Goal: Information Seeking & Learning: Learn about a topic

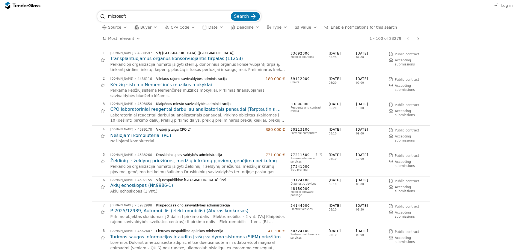
type input "microsoft"
click at [231, 12] on button "Search" at bounding box center [245, 16] width 29 height 9
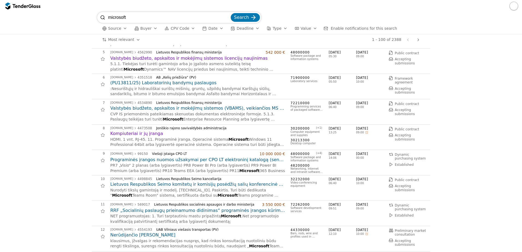
scroll to position [109, 0]
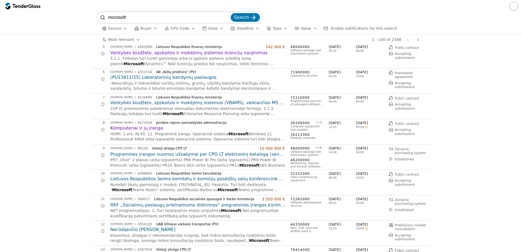
click at [247, 174] on div "Lietuvos Respublikos Seimo kanceliarija" at bounding box center [218, 174] width 124 height 4
click at [246, 180] on h2 "Lietuvos Respublikos Seimo komitetų ir komisijų posėdžių salių konferencinė įra…" at bounding box center [197, 179] width 175 height 6
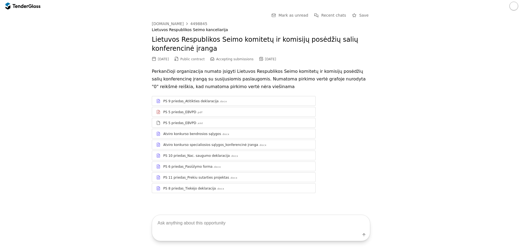
click at [210, 150] on div "PS 9 priedas_Atitikties deklaracija .docx PS 5 priedas_EBVPD .pdf PS 5 priedas_…" at bounding box center [261, 144] width 218 height 97
click at [210, 147] on div "Atviro konkurso specialiosios sąlygos_konferencinė įranga .docx" at bounding box center [233, 144] width 163 height 7
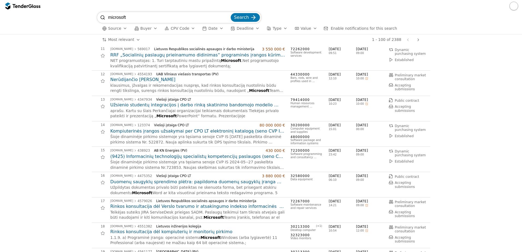
scroll to position [273, 0]
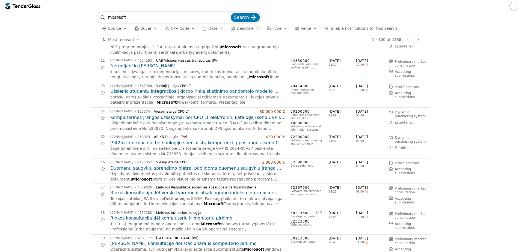
click at [125, 17] on input "microsoft" at bounding box center [168, 17] width 121 height 11
click at [124, 18] on input "microsoft" at bounding box center [168, 17] width 121 height 11
type input "b"
type input "p"
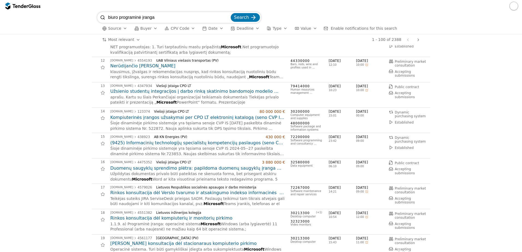
type input "biuro programinė įranga"
click at [231, 13] on button "Search" at bounding box center [245, 17] width 29 height 9
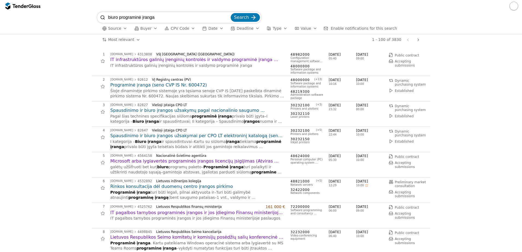
drag, startPoint x: 166, startPoint y: 16, endPoint x: 131, endPoint y: 15, distance: 34.6
click at [131, 15] on input "biuro programinė įranga" at bounding box center [168, 17] width 121 height 11
click at [115, 17] on input "biuro programinė įranga" at bounding box center [168, 17] width 121 height 11
type input "office programinė įranga"
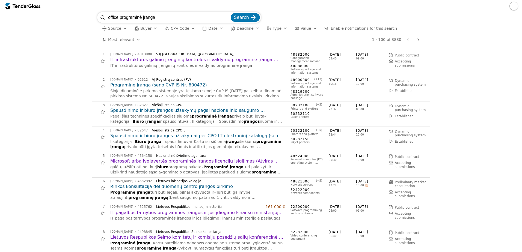
click at [231, 13] on button "Search" at bounding box center [245, 17] width 29 height 9
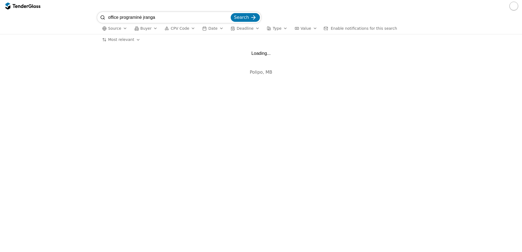
drag, startPoint x: 155, startPoint y: 17, endPoint x: 119, endPoint y: 17, distance: 35.5
click at [119, 17] on input "office programinė įranga" at bounding box center [168, 17] width 121 height 11
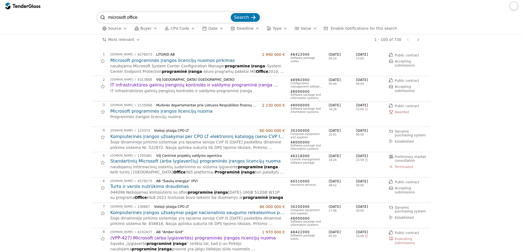
type input "microsoft office"
click at [231, 13] on button "Search" at bounding box center [245, 17] width 29 height 9
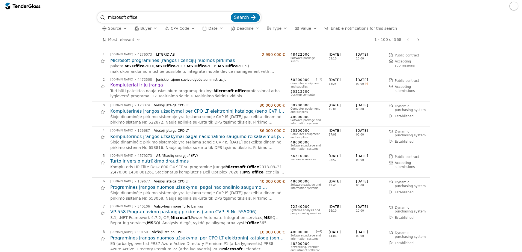
click at [134, 14] on input "microsoft office" at bounding box center [168, 17] width 121 height 11
click at [134, 11] on div "microsoft office Search Source Buyer CPV Code Date Deadline Type Value Enable n…" at bounding box center [261, 126] width 522 height 252
click at [134, 12] on div at bounding box center [261, 6] width 522 height 12
click at [131, 14] on input "microsoft office" at bounding box center [168, 17] width 121 height 11
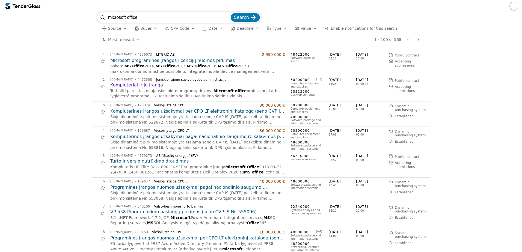
click at [130, 14] on input "microsoft office" at bounding box center [168, 17] width 121 height 11
type input "programinė įramga"
click at [231, 13] on button "Search" at bounding box center [245, 17] width 29 height 9
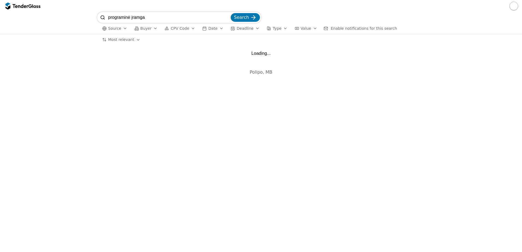
click at [141, 17] on input "programinė įramga" at bounding box center [168, 17] width 121 height 11
type input "programinė įrana"
click at [231, 13] on button "Search" at bounding box center [245, 17] width 29 height 9
drag, startPoint x: 140, startPoint y: 17, endPoint x: 270, endPoint y: 53, distance: 134.9
click at [141, 17] on input "programinė įrana" at bounding box center [168, 17] width 121 height 11
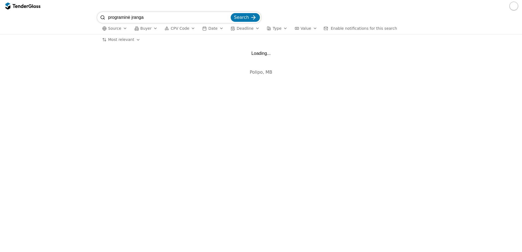
type input "programinė įranga"
click at [231, 13] on button "Search" at bounding box center [245, 17] width 29 height 9
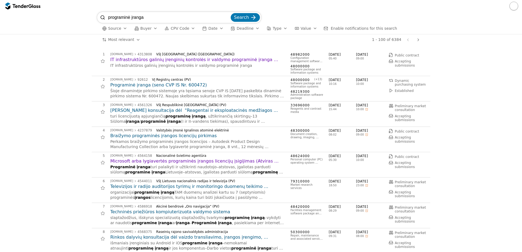
click at [153, 21] on input "programinė įranga" at bounding box center [168, 17] width 121 height 11
paste input "DPS: IT SISTEMŲ VYSTYMO PASLAUGOS"
type input "DPS: IT SISTEMŲ VYSTYMO PASLAUGOS"
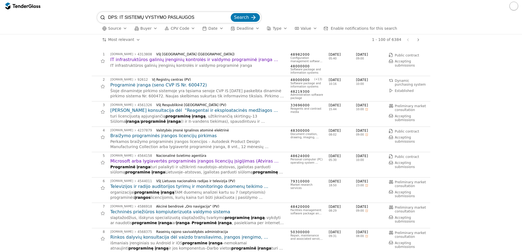
click at [231, 13] on button "Search" at bounding box center [245, 17] width 29 height 9
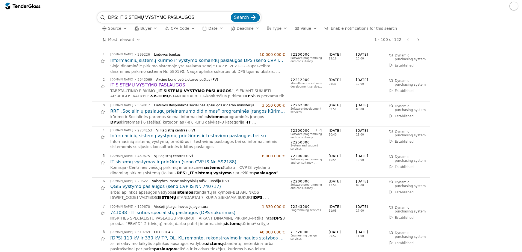
click at [143, 86] on h2 "IT SISTEMŲ VYSTYMO PASLAUGOS" at bounding box center [197, 85] width 175 height 6
